Goal: Navigation & Orientation: Find specific page/section

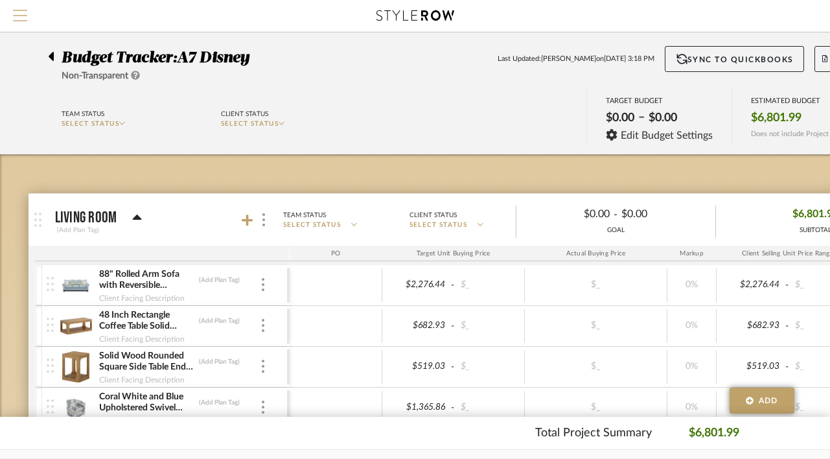
click at [27, 15] on button "Menu" at bounding box center [20, 16] width 40 height 32
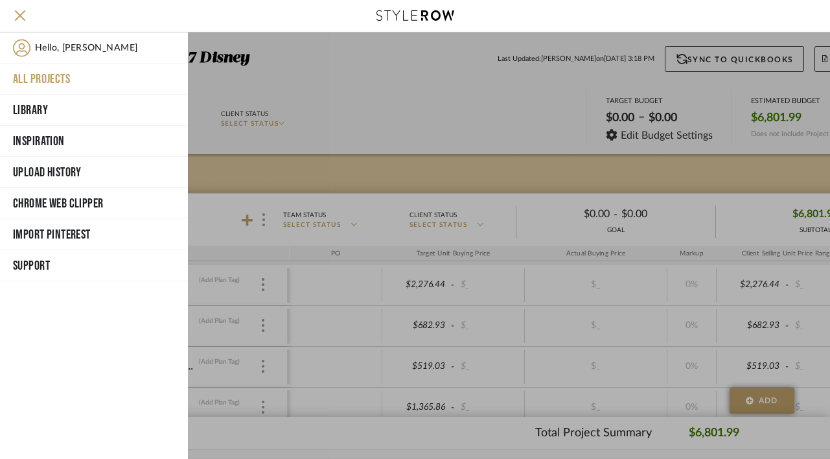
click at [32, 77] on button "All Projects" at bounding box center [94, 79] width 188 height 31
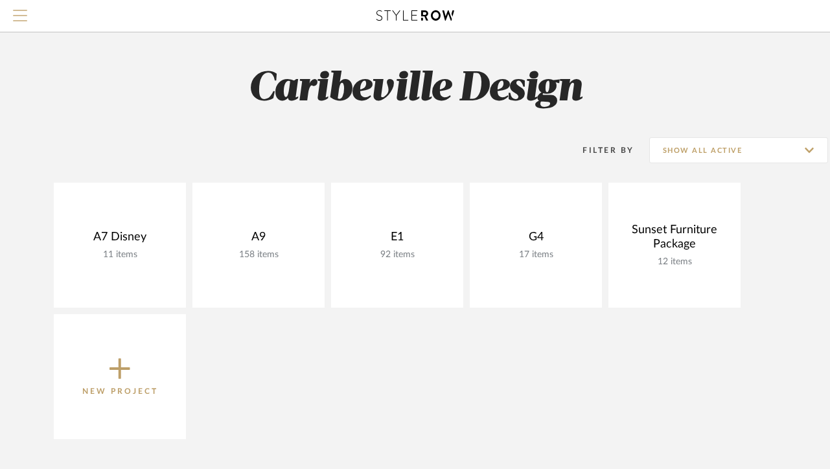
click at [9, 15] on button "Menu" at bounding box center [20, 16] width 40 height 32
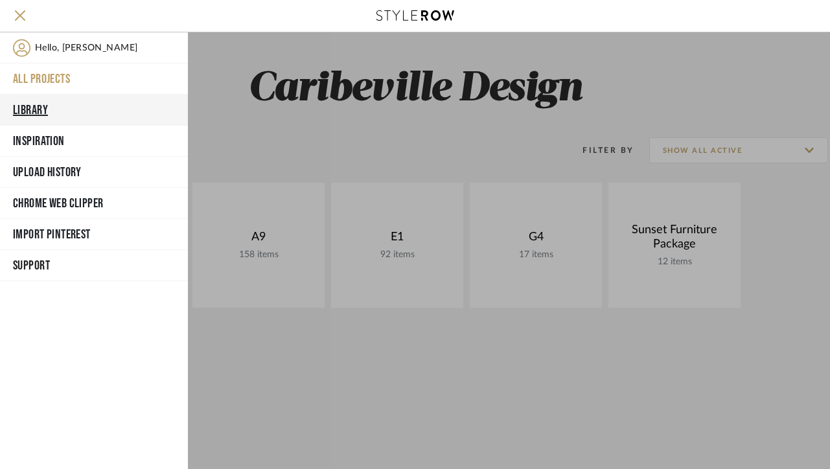
click at [73, 114] on button "Library" at bounding box center [94, 110] width 188 height 31
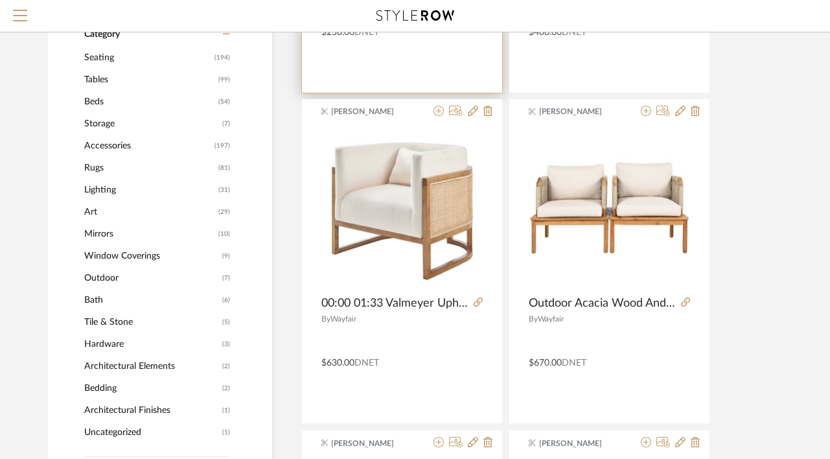
scroll to position [419, 0]
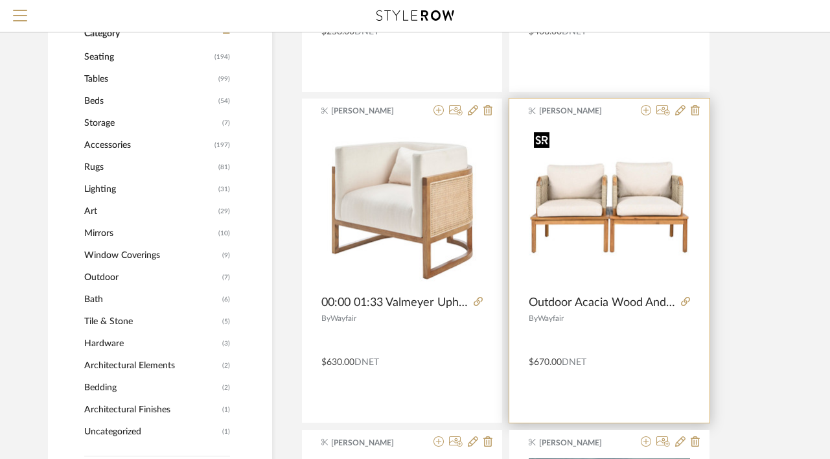
click at [657, 228] on img "0" at bounding box center [609, 206] width 161 height 161
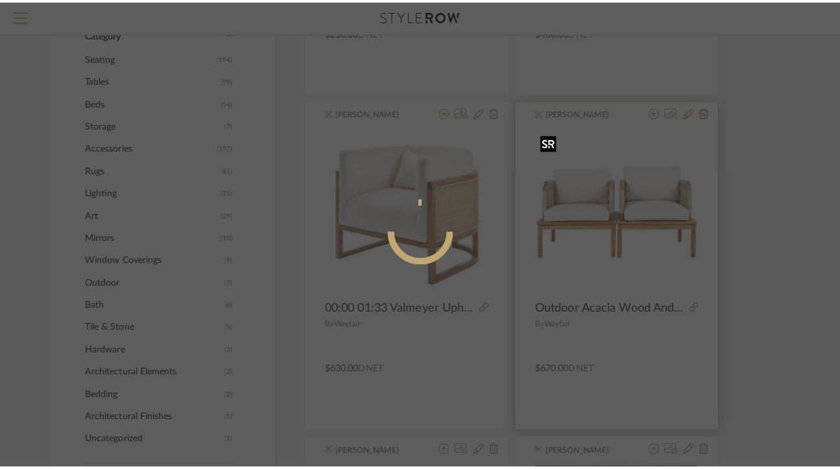
scroll to position [0, 0]
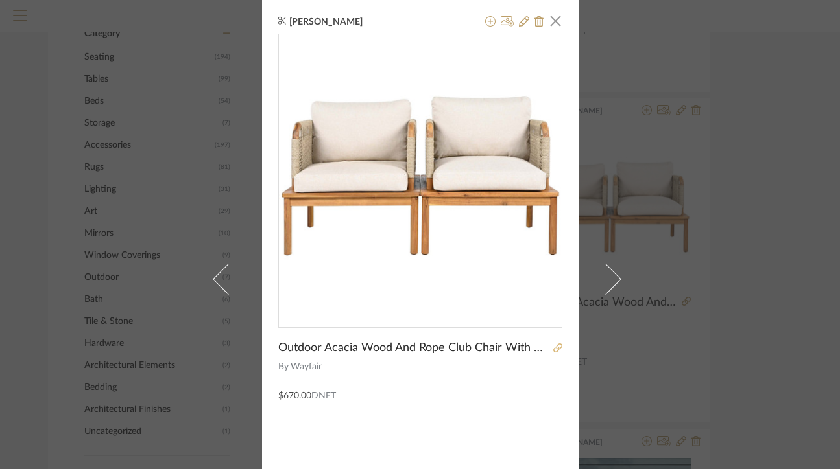
click at [553, 353] on icon at bounding box center [557, 348] width 9 height 9
